Goal: Task Accomplishment & Management: Use online tool/utility

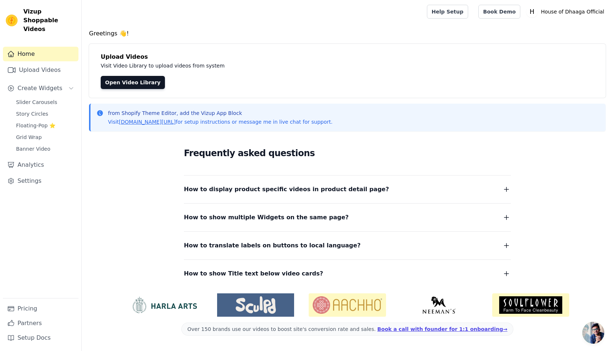
click at [58, 99] on div "Slider Carousels Story Circles Floating-Pop ⭐ Grid Wrap Banner Video" at bounding box center [45, 125] width 67 height 57
click at [54, 99] on span "Slider Carousels" at bounding box center [36, 102] width 41 height 7
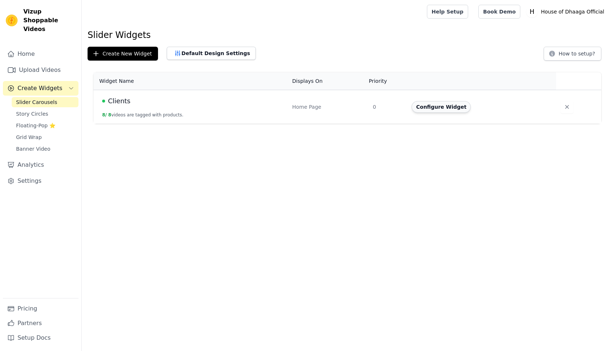
click at [457, 110] on button "Configure Widget" at bounding box center [441, 107] width 59 height 12
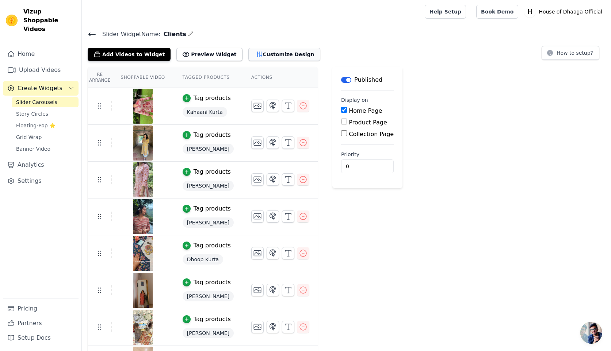
click at [258, 54] on button "Customize Design" at bounding box center [284, 54] width 72 height 13
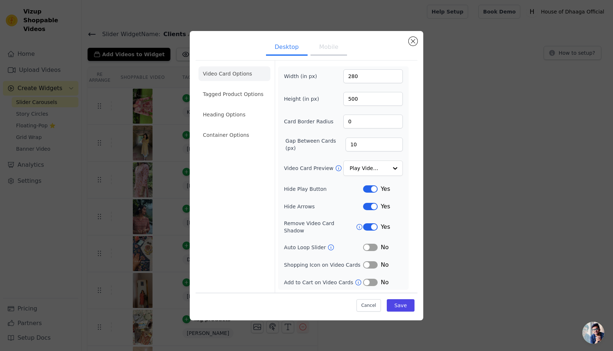
click at [372, 245] on button "Label" at bounding box center [370, 247] width 15 height 7
click at [327, 52] on button "Mobile" at bounding box center [329, 48] width 37 height 16
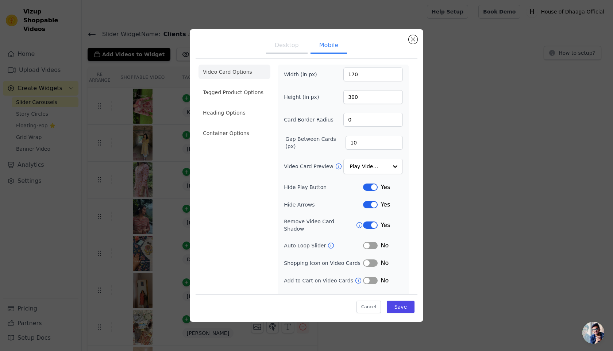
click at [371, 242] on button "Label" at bounding box center [370, 245] width 15 height 7
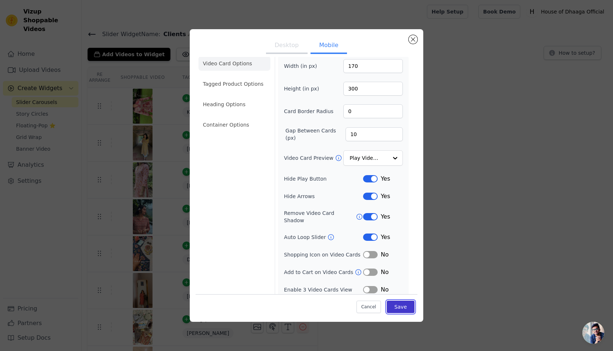
click at [402, 310] on button "Save" at bounding box center [401, 307] width 28 height 12
click at [233, 123] on div "Slider Widget Name: Clients Add Videos to Widget Preview Widget Desktop Mobile …" at bounding box center [348, 206] width 532 height 354
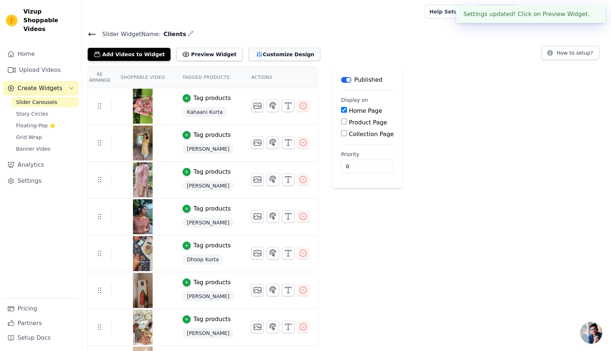
click at [260, 50] on button "Customize Design" at bounding box center [284, 54] width 72 height 13
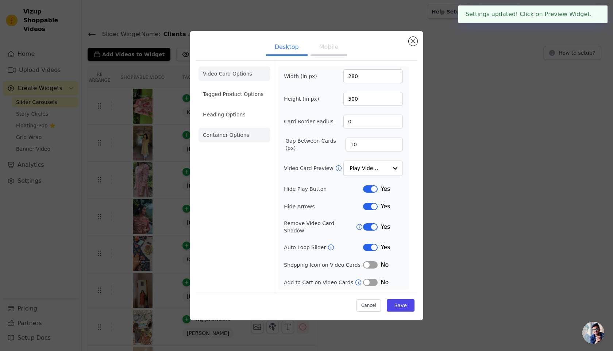
click at [231, 139] on li "Container Options" at bounding box center [235, 135] width 72 height 15
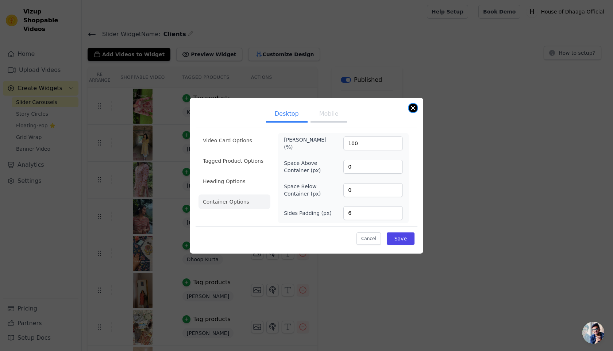
click at [409, 110] on button "Close modal" at bounding box center [413, 108] width 9 height 9
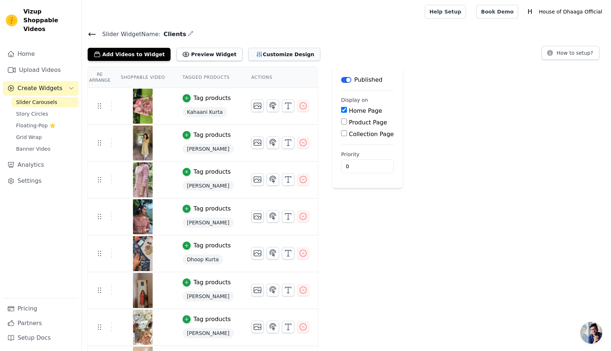
click at [272, 51] on button "Customize Design" at bounding box center [284, 54] width 72 height 13
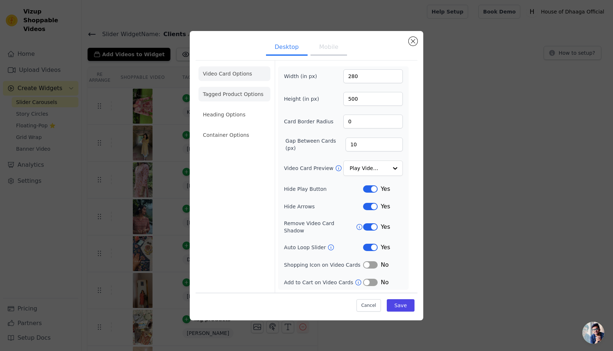
click at [239, 96] on li "Tagged Product Options" at bounding box center [235, 94] width 72 height 15
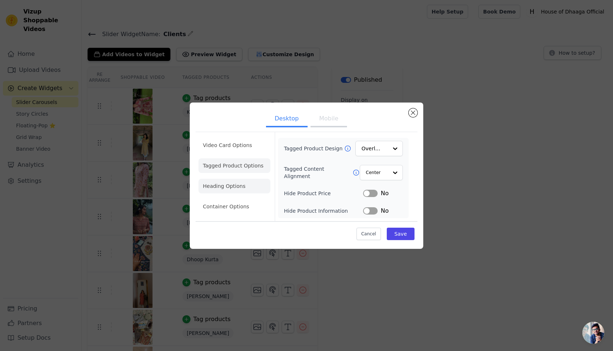
click at [227, 184] on li "Heading Options" at bounding box center [235, 186] width 72 height 15
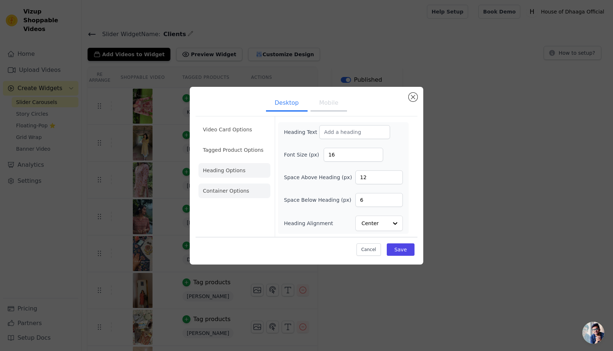
click at [230, 191] on li "Container Options" at bounding box center [235, 191] width 72 height 15
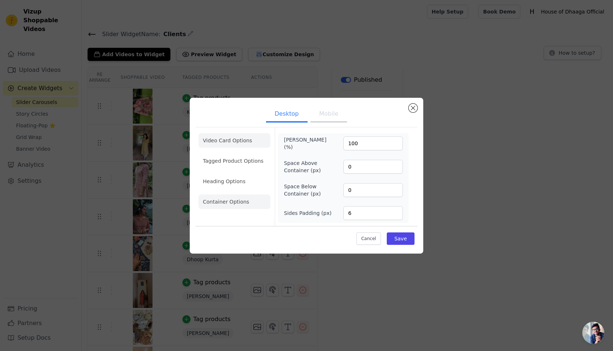
click at [238, 139] on li "Video Card Options" at bounding box center [235, 140] width 72 height 15
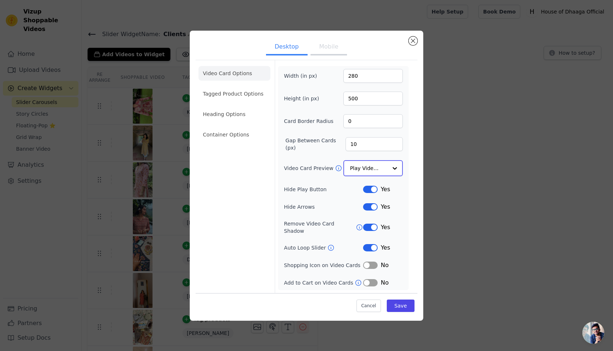
click at [383, 171] on input "Video Card Preview" at bounding box center [369, 168] width 38 height 15
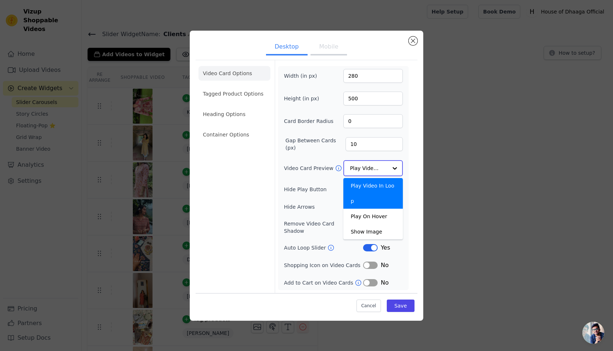
click at [383, 171] on input "Video Card Preview" at bounding box center [369, 168] width 38 height 15
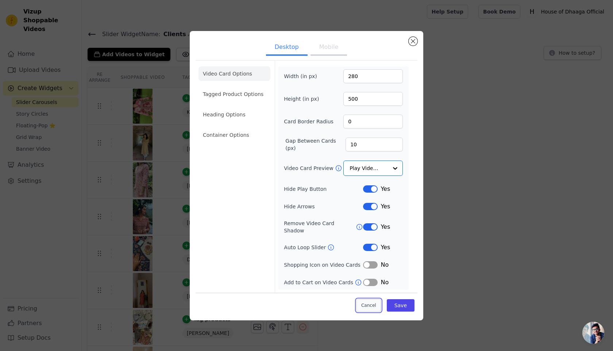
click at [365, 301] on button "Cancel" at bounding box center [369, 305] width 24 height 12
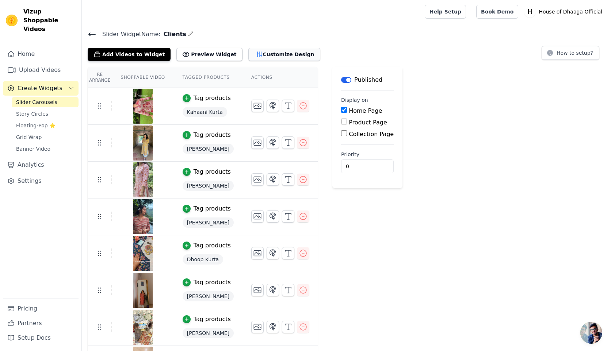
click at [259, 51] on button "Customize Design" at bounding box center [284, 54] width 72 height 13
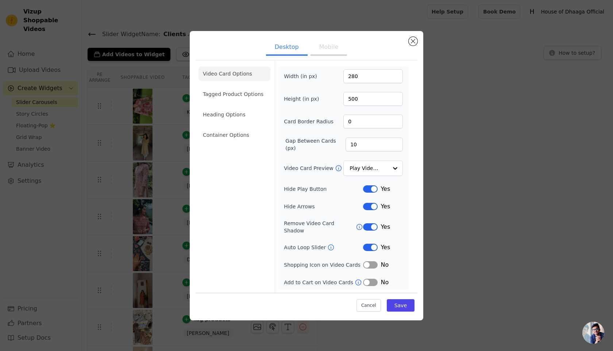
click at [330, 56] on button "Mobile" at bounding box center [329, 48] width 37 height 16
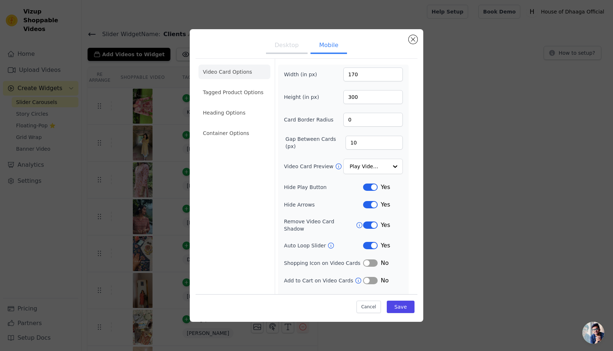
click at [371, 205] on button "Label" at bounding box center [370, 204] width 15 height 7
click at [371, 242] on button "Label" at bounding box center [370, 245] width 15 height 7
click at [288, 46] on button "Desktop" at bounding box center [287, 46] width 42 height 16
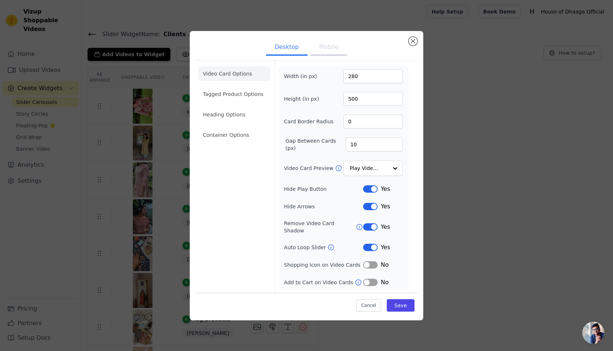
click at [372, 210] on button "Label" at bounding box center [370, 206] width 15 height 7
click at [328, 54] on button "Mobile" at bounding box center [329, 48] width 37 height 16
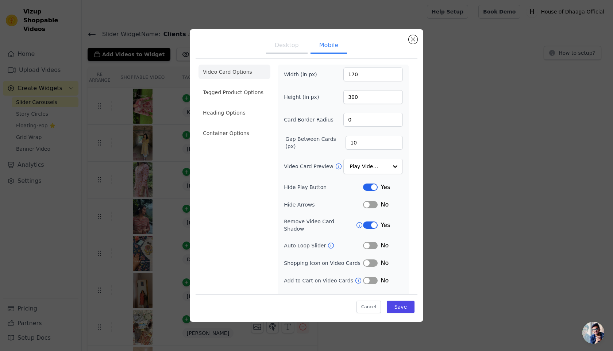
click at [371, 207] on button "Label" at bounding box center [370, 204] width 15 height 7
click at [401, 311] on button "Save" at bounding box center [401, 307] width 28 height 12
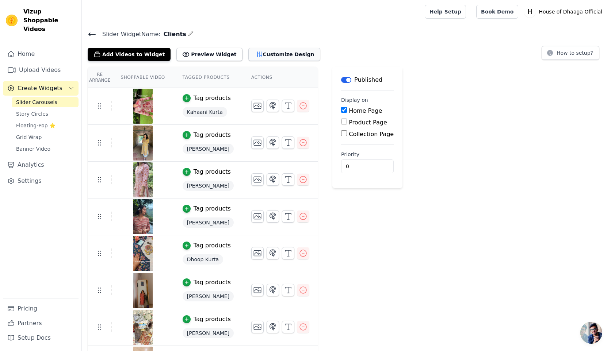
click at [266, 55] on button "Customize Design" at bounding box center [284, 54] width 72 height 13
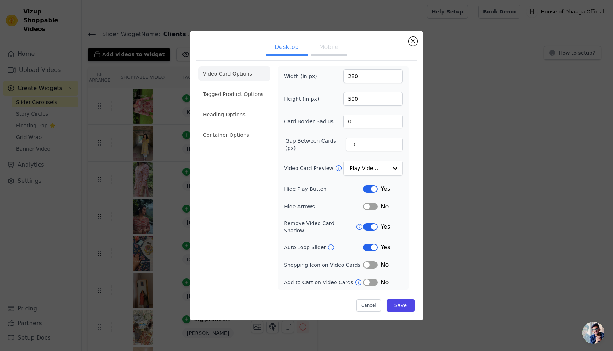
click at [375, 244] on button "Label" at bounding box center [370, 247] width 15 height 7
click at [398, 302] on button "Save" at bounding box center [401, 305] width 28 height 12
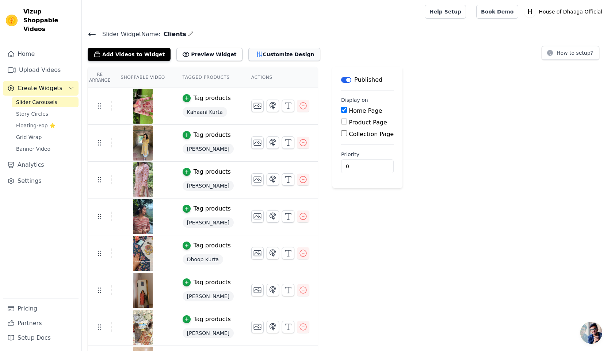
click at [256, 55] on icon "button" at bounding box center [259, 54] width 7 height 7
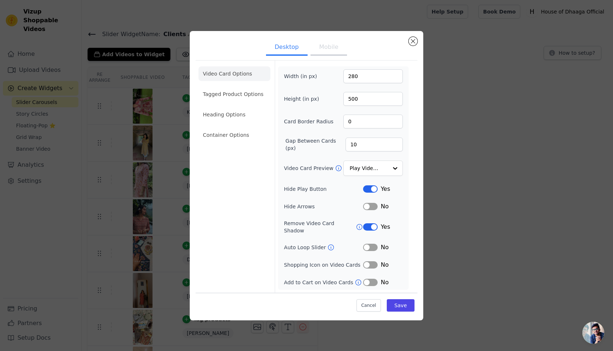
click at [334, 44] on button "Mobile" at bounding box center [329, 48] width 37 height 16
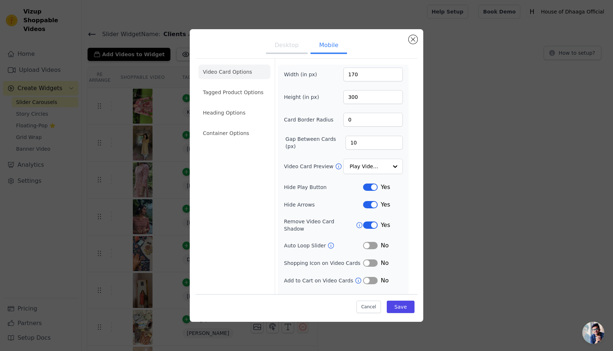
click at [369, 202] on button "Label" at bounding box center [370, 204] width 15 height 7
click at [403, 309] on button "Save" at bounding box center [401, 307] width 28 height 12
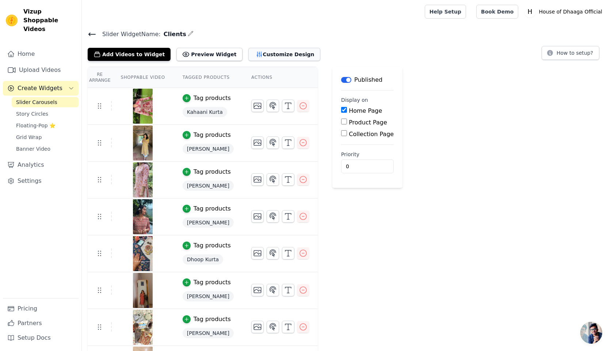
click at [266, 57] on button "Customize Design" at bounding box center [284, 54] width 72 height 13
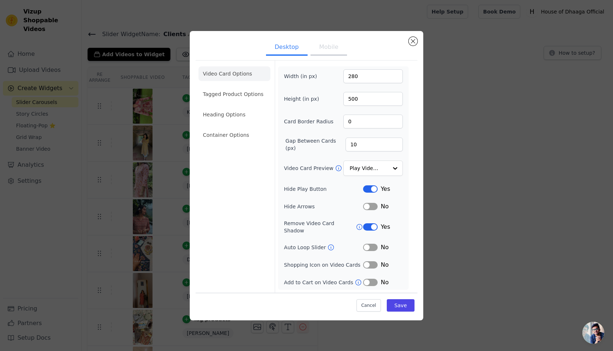
click at [331, 48] on button "Mobile" at bounding box center [329, 48] width 37 height 16
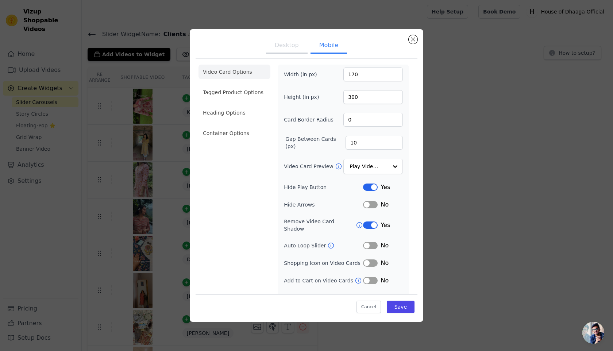
click at [369, 204] on button "Label" at bounding box center [370, 204] width 15 height 7
click at [398, 312] on button "Save" at bounding box center [401, 307] width 28 height 12
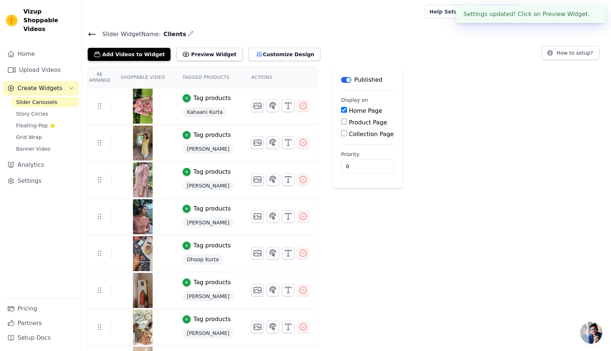
click at [85, 35] on div "Slider Widget Name: Clients Add Videos to Widget Preview Widget Customize Desig…" at bounding box center [346, 45] width 529 height 32
click at [254, 48] on button "Customize Design" at bounding box center [284, 54] width 72 height 13
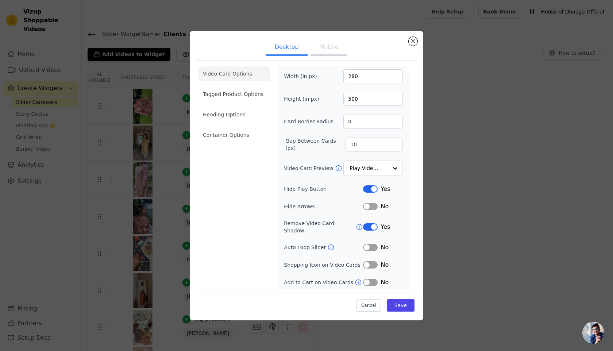
click at [371, 247] on button "Label" at bounding box center [370, 247] width 15 height 7
click at [373, 245] on button "Label" at bounding box center [370, 247] width 15 height 7
click at [325, 50] on button "Mobile" at bounding box center [329, 48] width 37 height 16
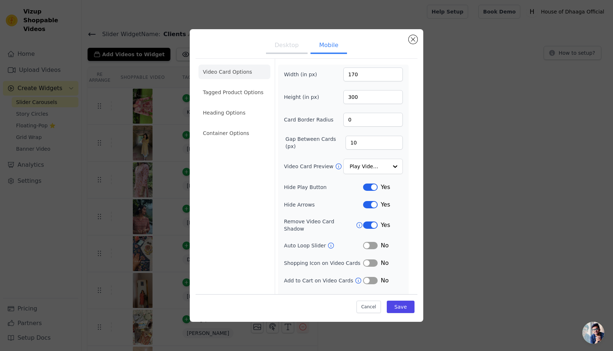
click at [370, 242] on button "Label" at bounding box center [370, 245] width 15 height 7
click at [403, 310] on button "Save" at bounding box center [401, 307] width 28 height 12
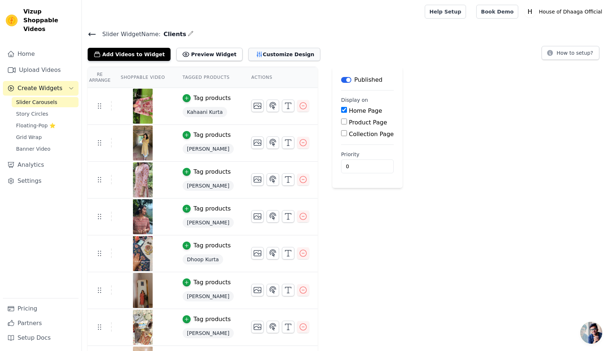
click at [273, 54] on button "Customize Design" at bounding box center [284, 54] width 72 height 13
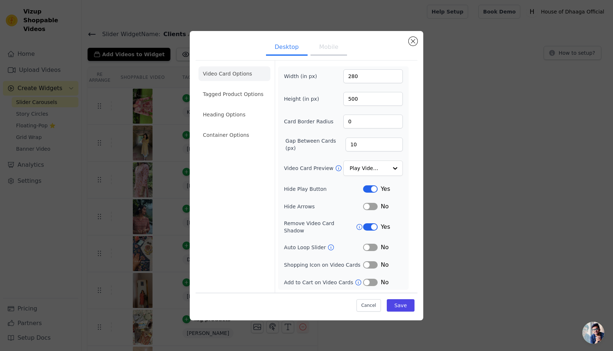
click at [337, 56] on button "Mobile" at bounding box center [329, 48] width 37 height 16
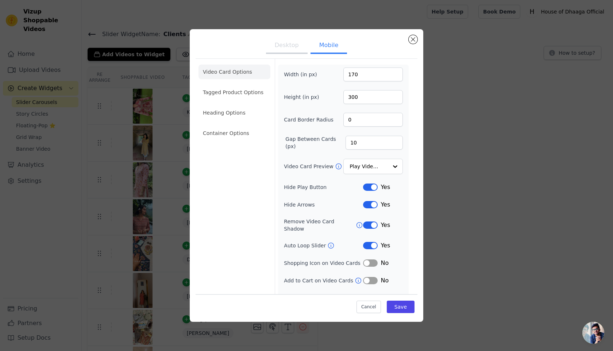
click at [373, 242] on button "Label" at bounding box center [370, 245] width 15 height 7
click at [396, 307] on button "Save" at bounding box center [401, 307] width 28 height 12
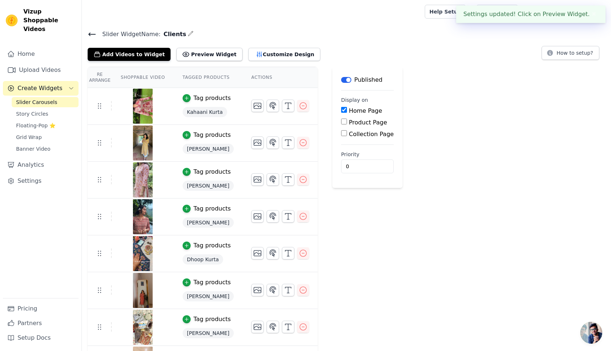
click at [89, 32] on icon at bounding box center [92, 34] width 9 height 9
